Goal: Task Accomplishment & Management: Use online tool/utility

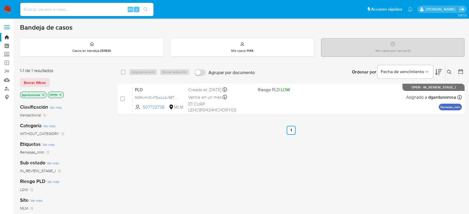
click at [331, 158] on div "select-all-cases-checkbox Asignarme a mí Borrar selección Agrupar por documento…" at bounding box center [291, 189] width 347 height 252
click at [44, 82] on span "Borrar filtros" at bounding box center [35, 83] width 22 height 8
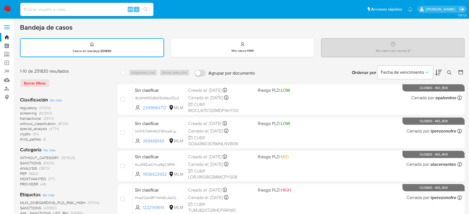
click at [435, 75] on icon at bounding box center [438, 72] width 7 height 7
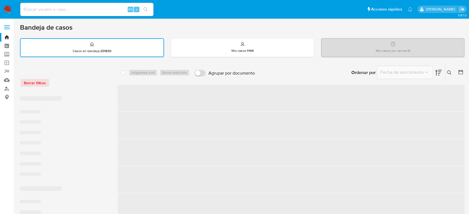
click at [449, 71] on icon at bounding box center [449, 73] width 4 height 4
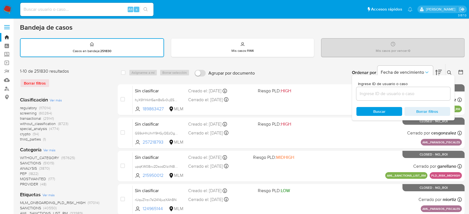
click at [421, 94] on input at bounding box center [404, 93] width 94 height 7
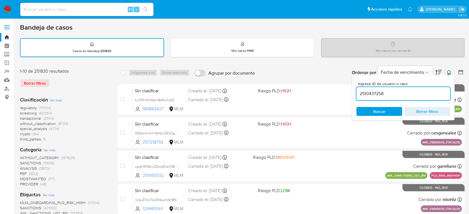
type input "2130437258"
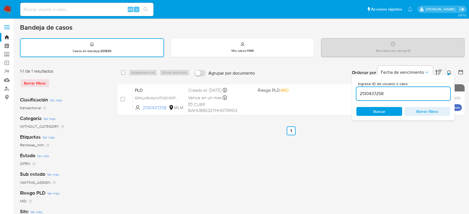
click at [450, 71] on icon at bounding box center [449, 73] width 4 height 4
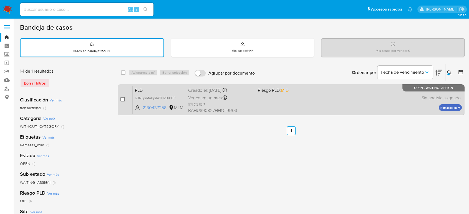
click at [122, 101] on input "checkbox" at bounding box center [123, 99] width 4 height 4
checkbox input "true"
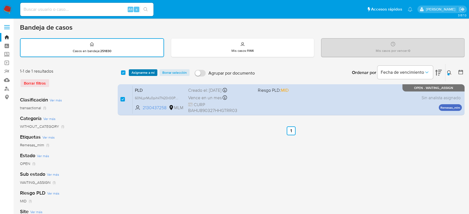
click at [145, 73] on span "Asignarme a mí" at bounding box center [143, 73] width 23 height 6
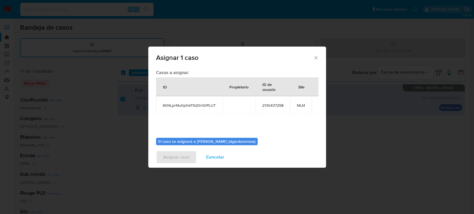
click at [194, 106] on span "60NLprMu0pihkTN20r00PLUT" at bounding box center [189, 105] width 53 height 5
copy span "60NLprMu0pihkTN20r00PLUT"
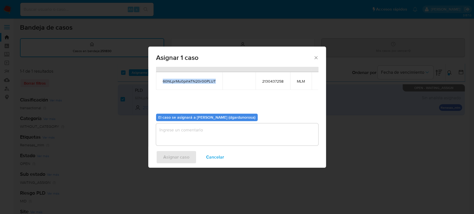
scroll to position [27, 0]
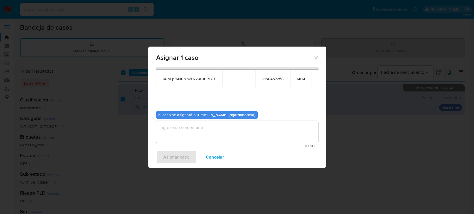
click at [261, 125] on textarea "assign-modal" at bounding box center [237, 132] width 162 height 22
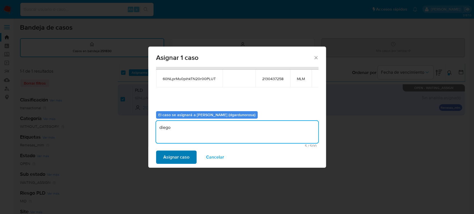
type textarea "diego"
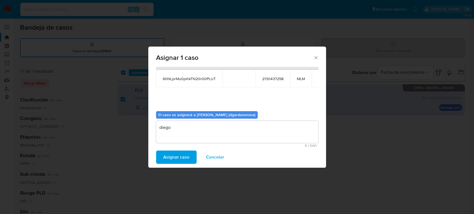
click at [191, 156] on button "Asignar caso" at bounding box center [176, 157] width 41 height 13
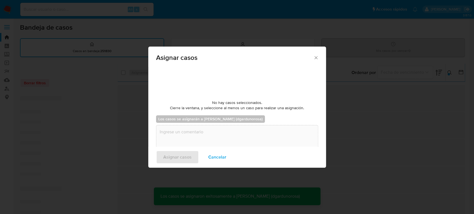
checkbox input "false"
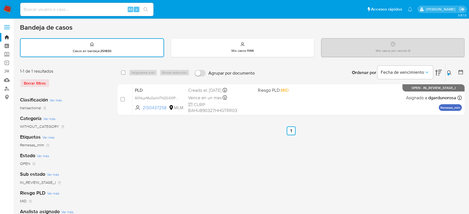
click at [447, 72] on button at bounding box center [450, 72] width 9 height 7
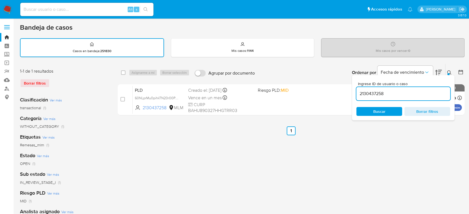
click at [372, 92] on input "2130437258" at bounding box center [404, 93] width 94 height 7
type input "147230591"
click at [449, 73] on div at bounding box center [449, 74] width 2 height 2
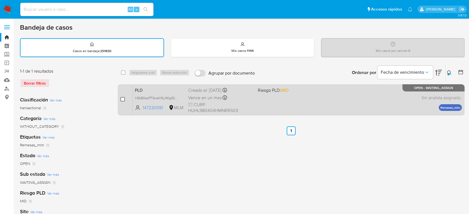
click at [123, 99] on input "checkbox" at bounding box center [123, 99] width 4 height 4
checkbox input "true"
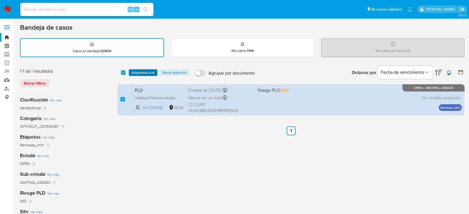
click at [146, 72] on span "Asignarme a mí" at bounding box center [143, 73] width 23 height 6
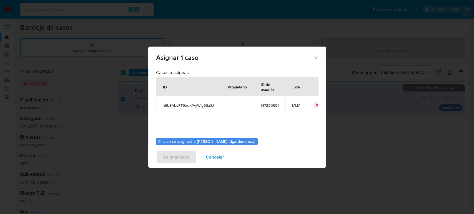
click at [212, 118] on div "Casos a asignar: ID Propietario ID de usuario Site h9b8AbsPT9neKfAyWIgSSa3J 147…" at bounding box center [237, 102] width 162 height 64
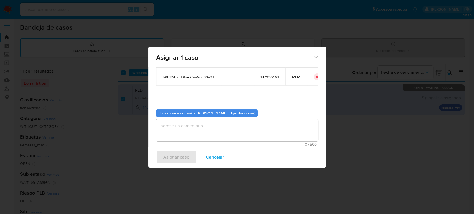
click at [246, 133] on textarea "assign-modal" at bounding box center [237, 130] width 162 height 22
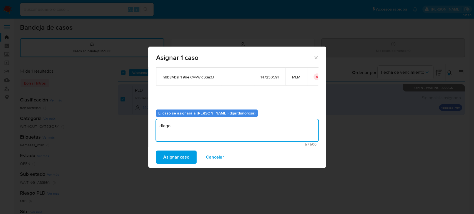
type textarea "diego"
click at [194, 77] on span "h9b8AbsPT9neKfAyWIgSSa3J" at bounding box center [188, 77] width 51 height 5
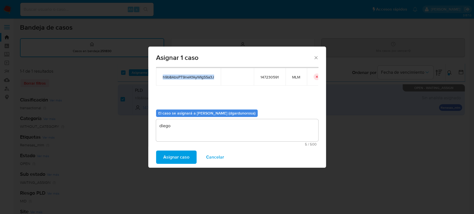
click at [194, 77] on span "h9b8AbsPT9neKfAyWIgSSa3J" at bounding box center [188, 77] width 51 height 5
copy span "h9b8AbsPT9neKfAyWIgSSa3J"
click at [176, 159] on span "Asignar caso" at bounding box center [176, 157] width 26 height 12
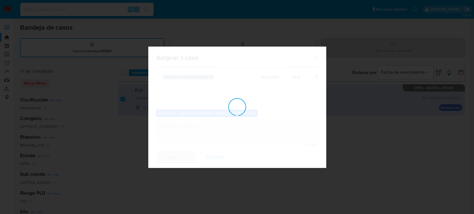
checkbox input "false"
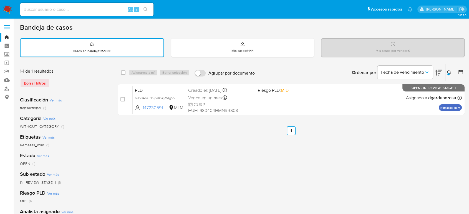
click at [447, 73] on button at bounding box center [450, 72] width 9 height 7
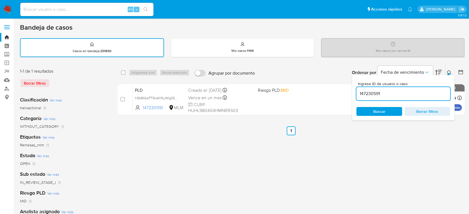
click at [375, 94] on input "147230591" at bounding box center [404, 93] width 94 height 7
click at [374, 94] on input "147230591" at bounding box center [404, 93] width 94 height 7
type input "2277216833"
click at [450, 73] on icon at bounding box center [449, 73] width 4 height 4
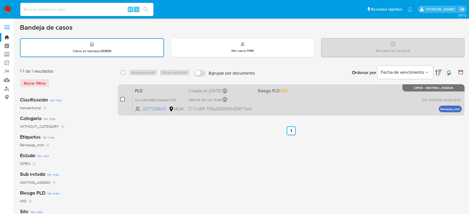
click at [122, 98] on input "checkbox" at bounding box center [123, 99] width 4 height 4
checkbox input "true"
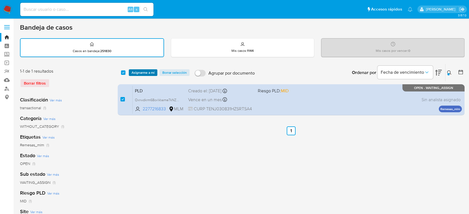
click at [146, 73] on span "Asignarme a mí" at bounding box center [143, 73] width 23 height 6
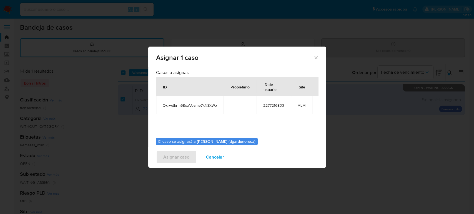
click at [249, 122] on div "Casos a asignar: ID Propietario ID de usuario Site Oxrwdkrm68oxVoame7kNZkWo 227…" at bounding box center [237, 102] width 162 height 64
click at [188, 107] on span "Oxrwdkrm68oxVoame7kNZkWo" at bounding box center [190, 105] width 54 height 5
click at [188, 106] on span "Oxrwdkrm68oxVoame7kNZkWo" at bounding box center [190, 105] width 54 height 5
copy span "Oxrwdkrm68oxVoame7kNZkWo"
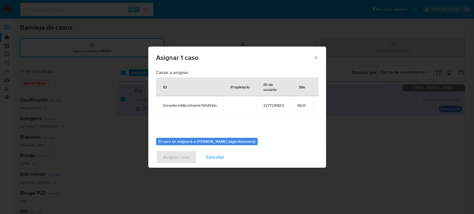
click at [242, 128] on div "Casos a asignar: ID Propietario ID de usuario Site Oxrwdkrm68oxVoame7kNZkWo 227…" at bounding box center [237, 102] width 162 height 64
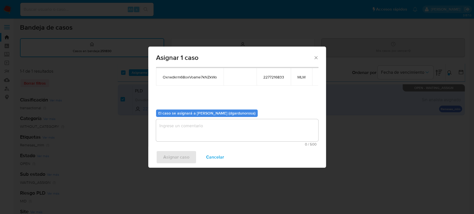
click at [278, 128] on textarea "assign-modal" at bounding box center [237, 130] width 162 height 22
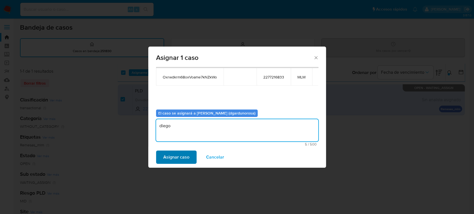
type textarea "diego"
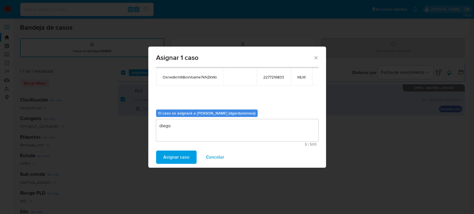
click at [181, 153] on span "Asignar caso" at bounding box center [176, 157] width 26 height 12
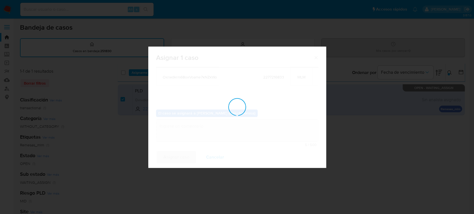
checkbox input "false"
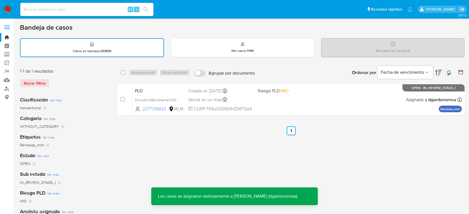
click at [449, 71] on icon at bounding box center [449, 73] width 4 height 4
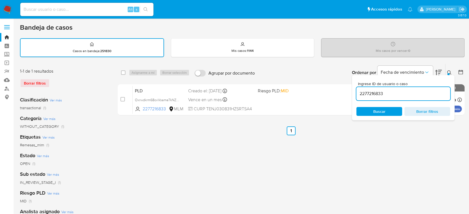
click at [367, 95] on input "2277216833" at bounding box center [404, 93] width 94 height 7
type input "169263788"
click at [442, 72] on div "Ordenar por Fecha de vencimiento" at bounding box center [397, 72] width 98 height 17
click at [448, 72] on icon at bounding box center [449, 73] width 4 height 4
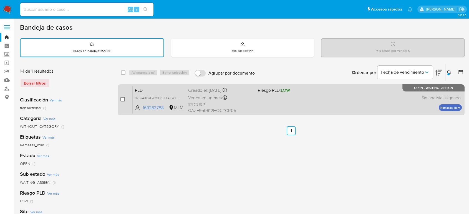
click at [123, 100] on input "checkbox" at bounding box center [123, 99] width 4 height 4
checkbox input "true"
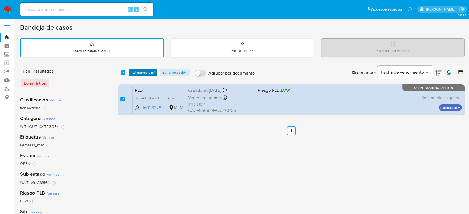
click at [145, 73] on span "Asignarme a mí" at bounding box center [143, 73] width 23 height 6
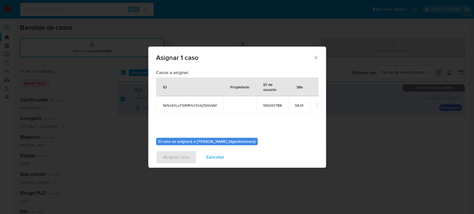
click at [243, 119] on div "Casos a asignar: ID Propietario ID de usuario Site 9k5x4XLuTWMfHcl3XAZWzVaM 169…" at bounding box center [237, 102] width 162 height 64
click at [206, 104] on span "9k5x4XLuTWMfHcl3XAZWzVaM" at bounding box center [190, 105] width 54 height 5
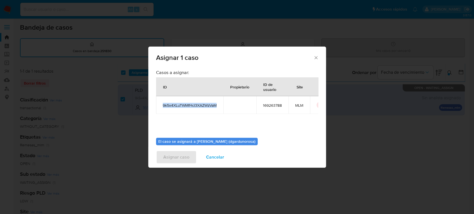
copy span "9k5x4XLuTWMfHcl3XAZWzVaM"
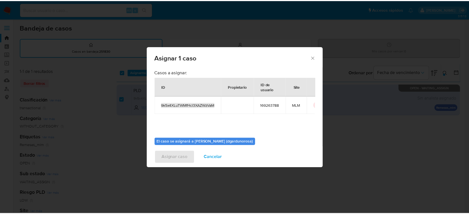
scroll to position [28, 0]
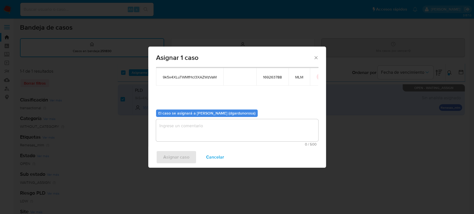
click at [276, 127] on textarea "assign-modal" at bounding box center [237, 130] width 162 height 22
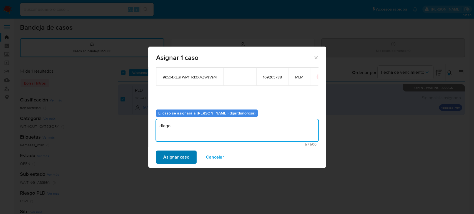
type textarea "diego"
click at [187, 155] on span "Asignar caso" at bounding box center [176, 157] width 26 height 12
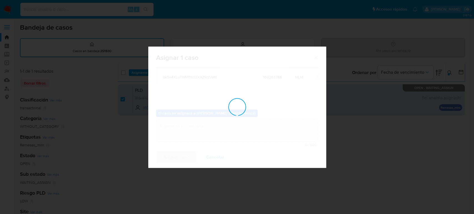
checkbox input "false"
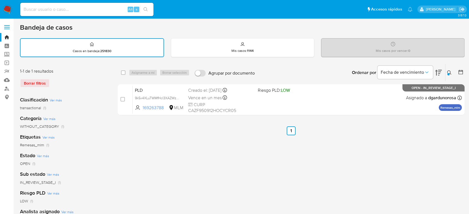
click at [451, 73] on icon at bounding box center [449, 73] width 4 height 4
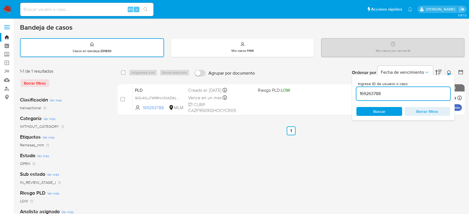
click at [372, 92] on input "169263788" at bounding box center [404, 93] width 94 height 7
type input "196609510"
